Goal: Task Accomplishment & Management: Complete application form

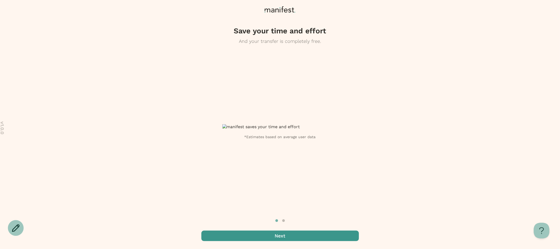
click at [277, 236] on span "button" at bounding box center [279, 235] width 157 height 10
